Goal: Navigation & Orientation: Go to known website

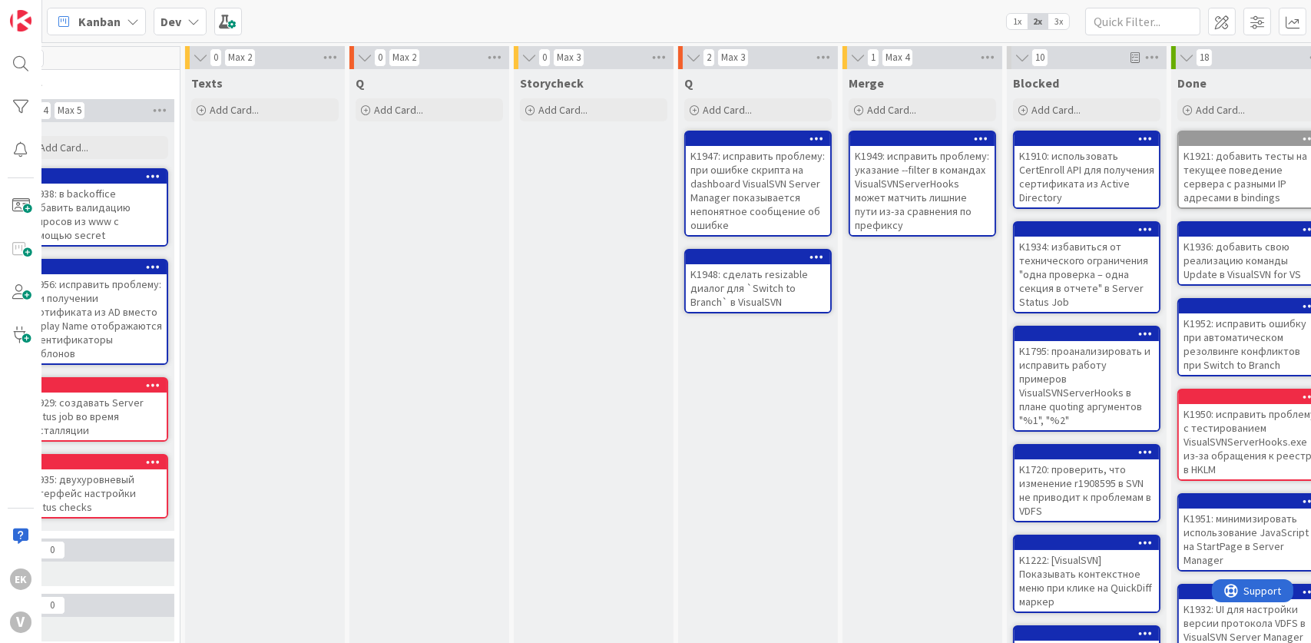
scroll to position [0, 498]
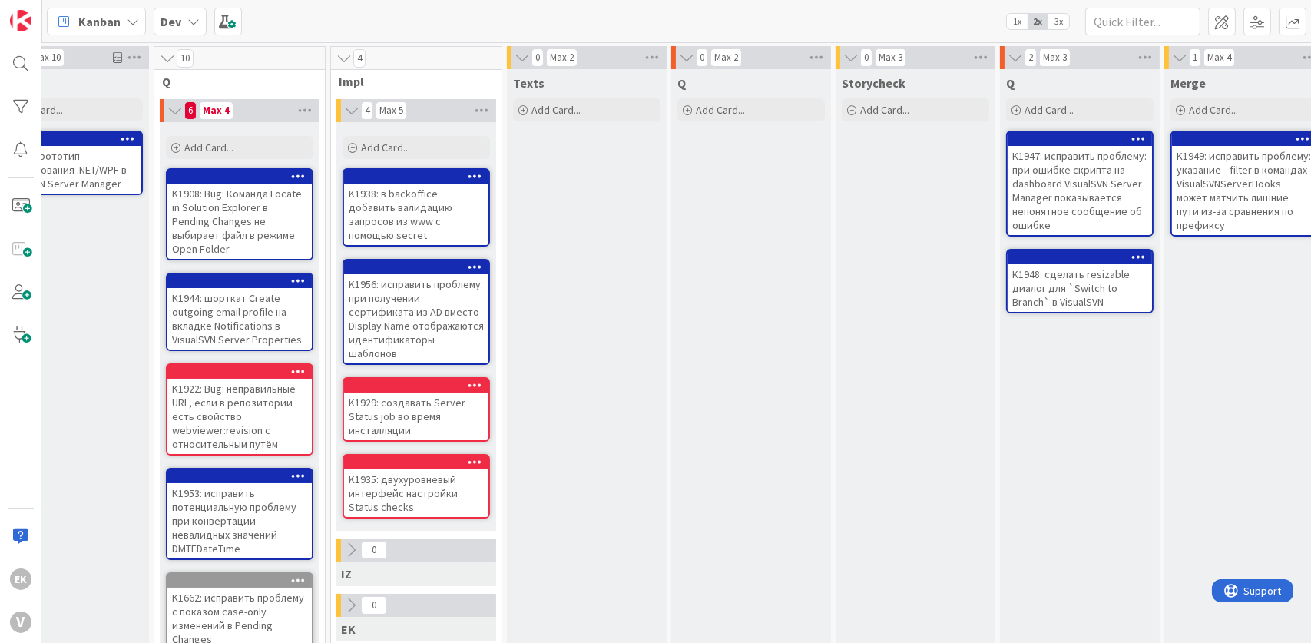
scroll to position [0, 199]
